Goal: Information Seeking & Learning: Learn about a topic

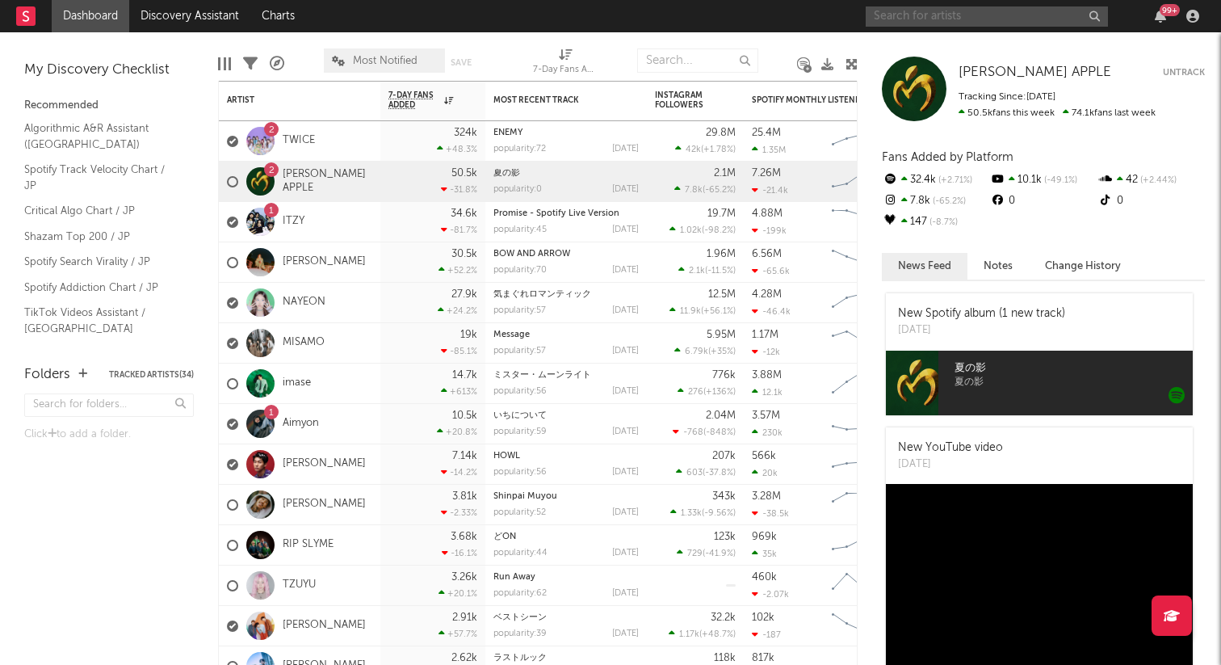
click at [981, 21] on input "text" at bounding box center [987, 16] width 242 height 20
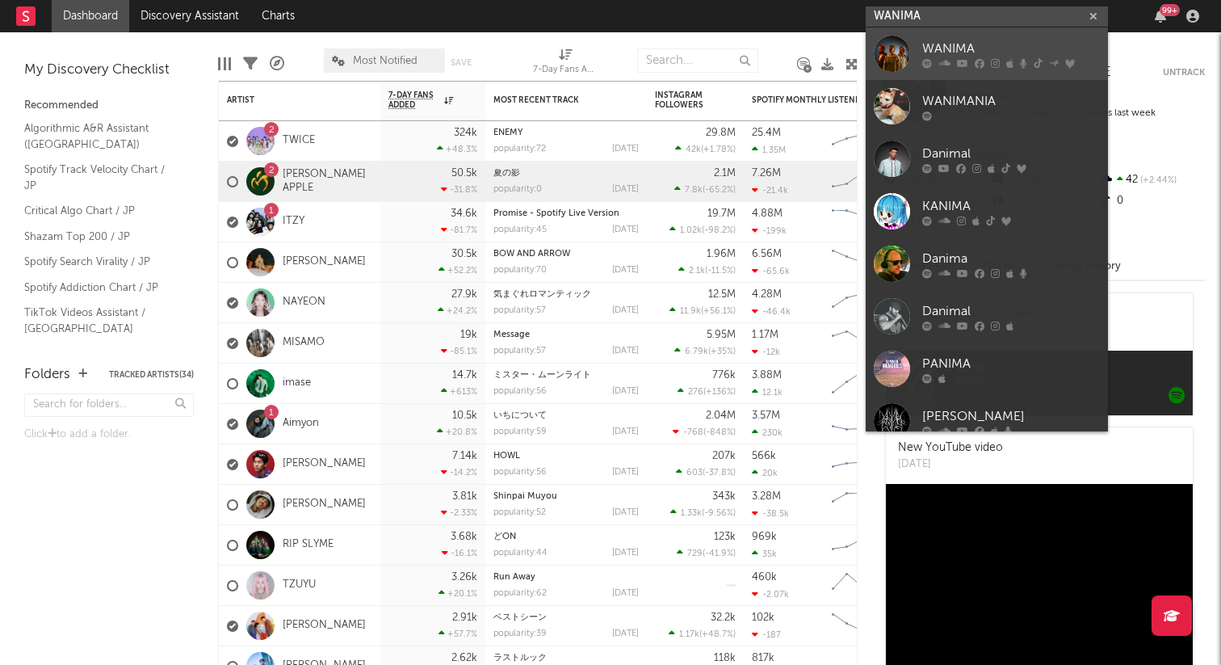
type input "WANIMA"
click at [956, 43] on div "WANIMA" at bounding box center [1012, 48] width 178 height 19
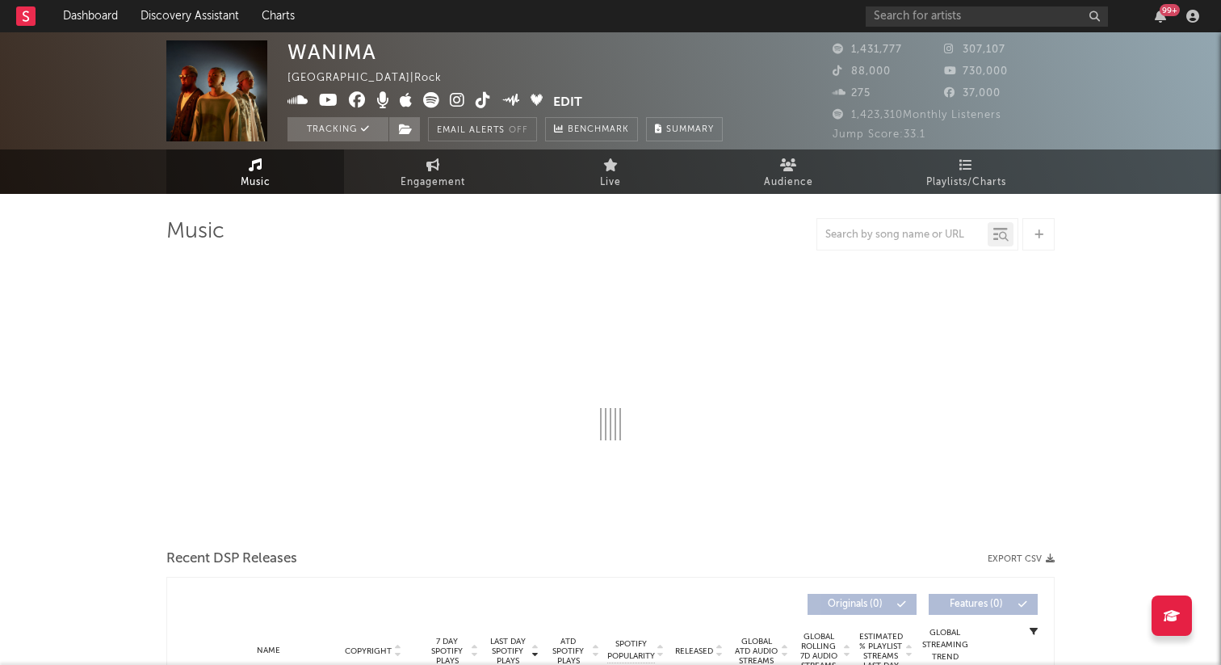
select select "6m"
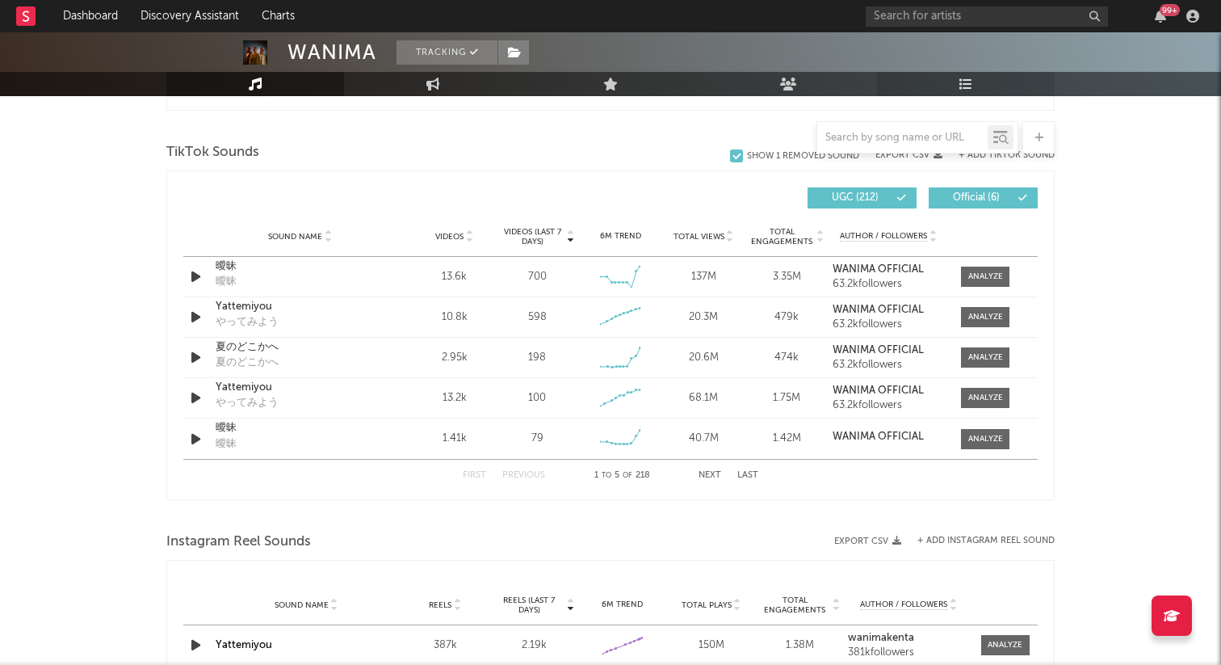
scroll to position [1075, 0]
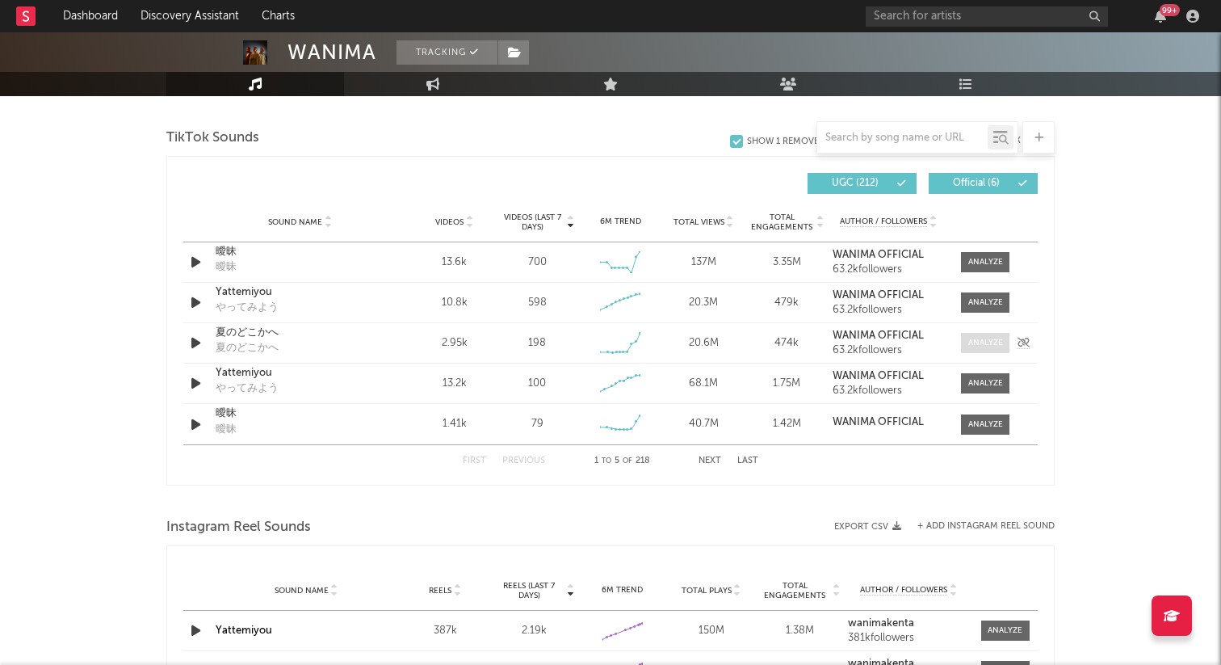
click at [1002, 338] on div at bounding box center [986, 343] width 35 height 12
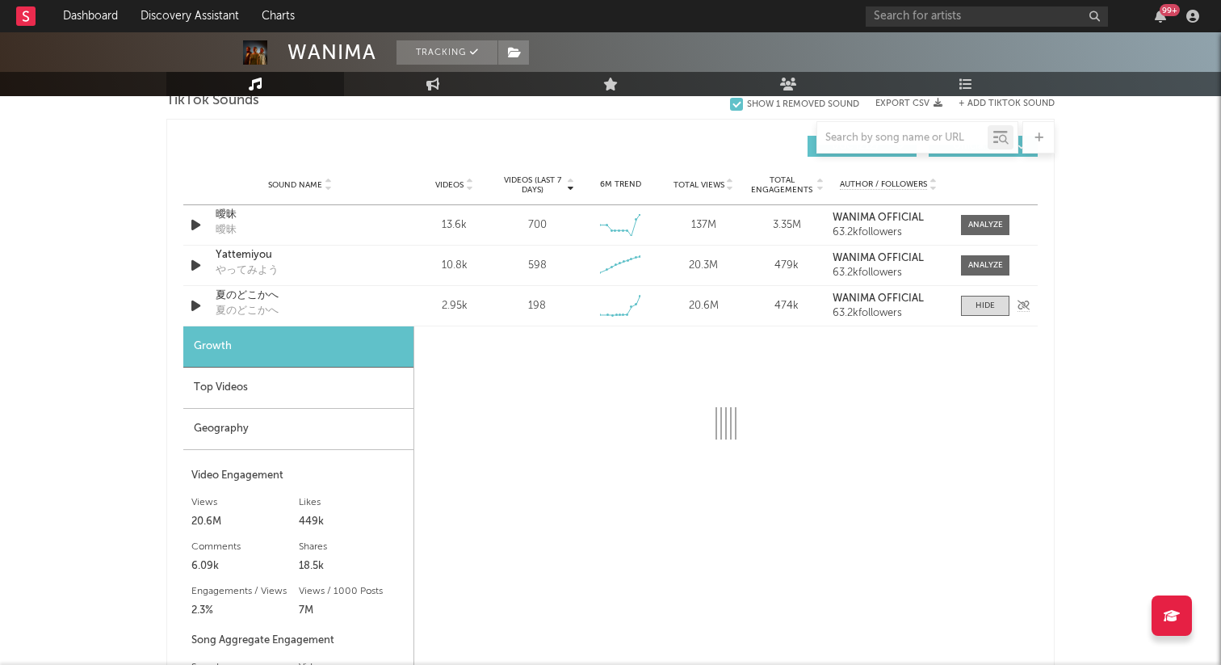
scroll to position [1138, 0]
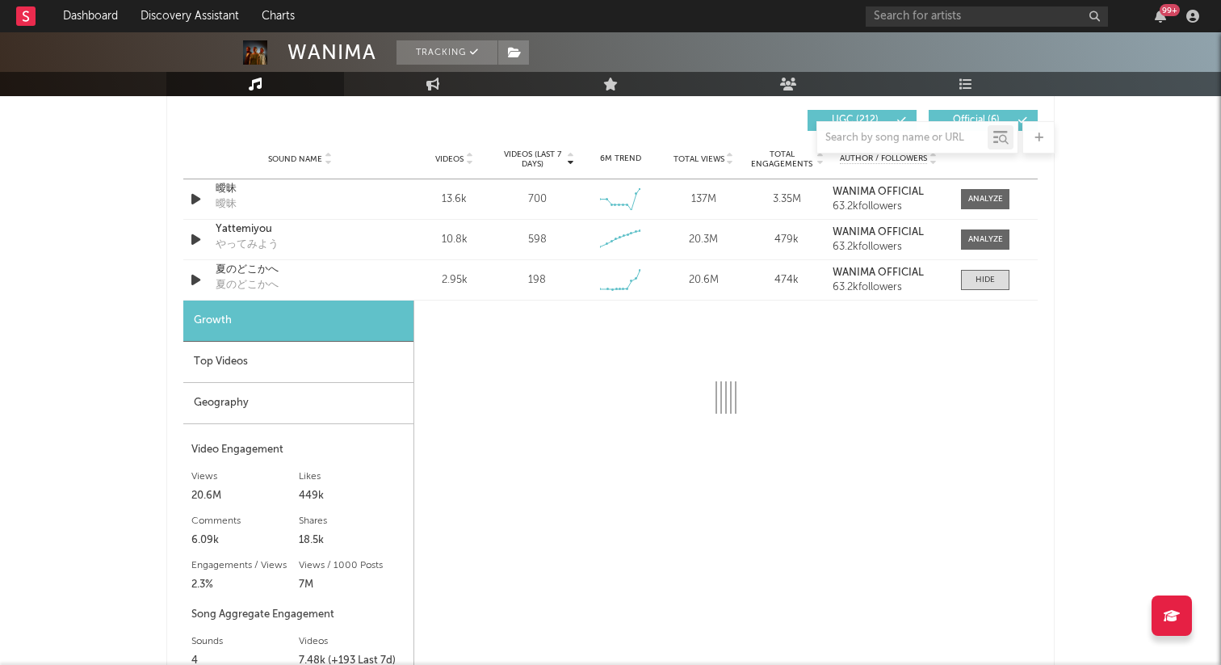
select select "6m"
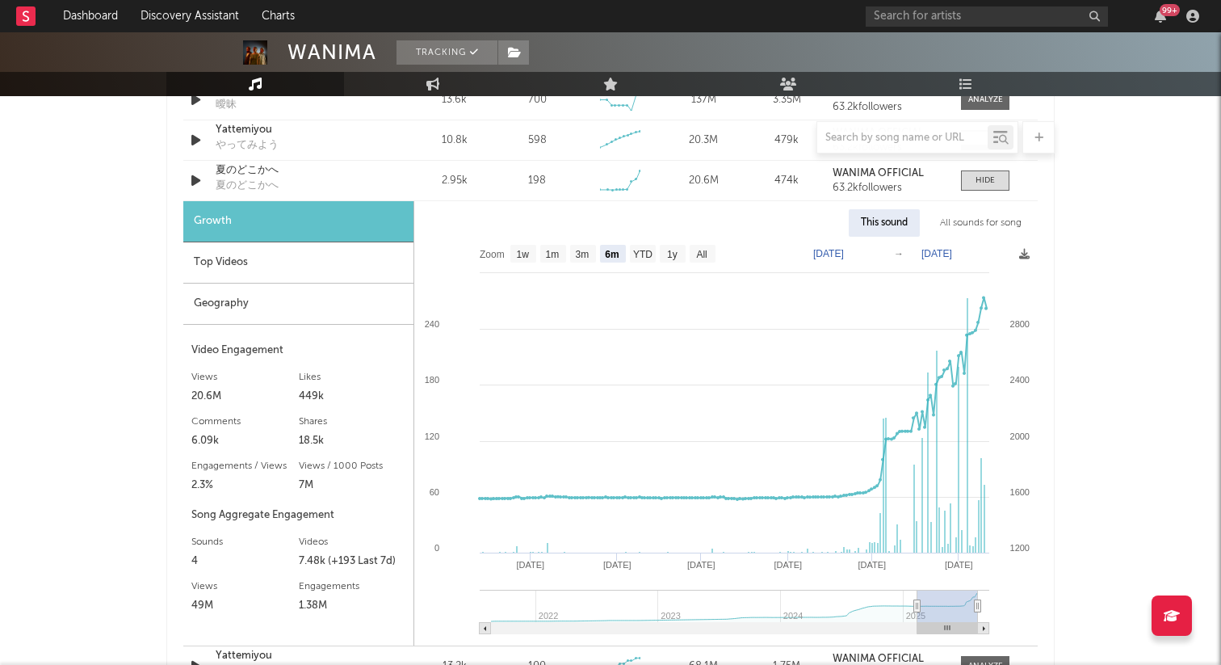
scroll to position [1165, 0]
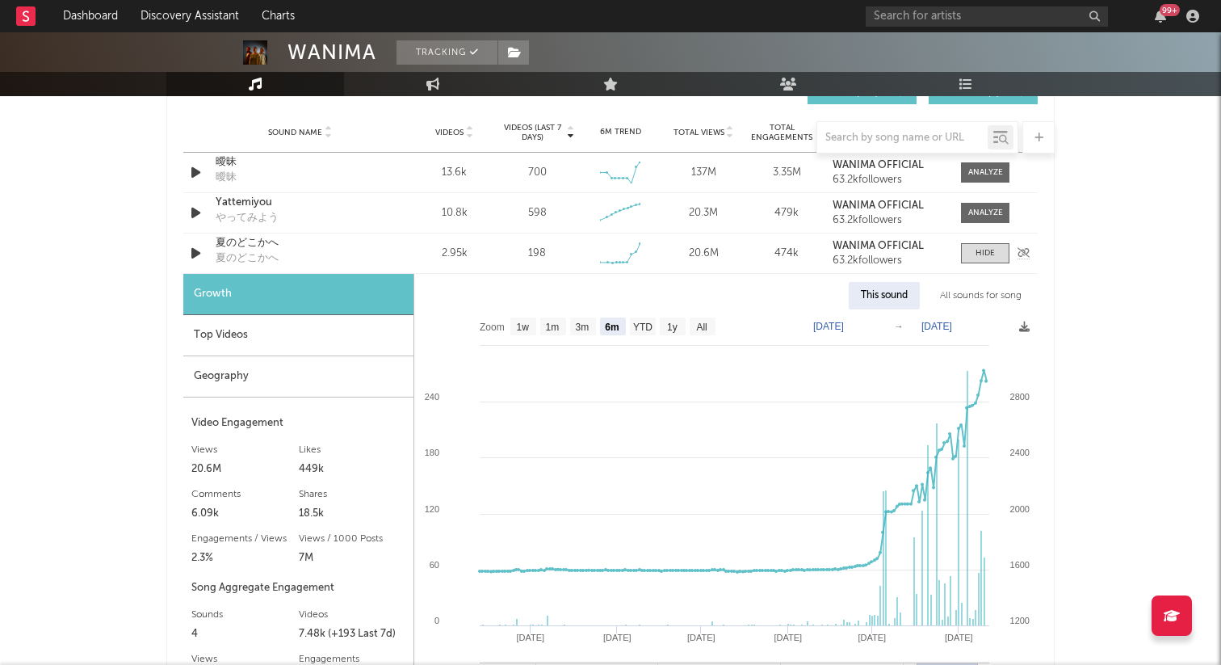
click at [262, 241] on div "夏のどこかへ" at bounding box center [300, 243] width 169 height 16
